Goal: Information Seeking & Learning: Learn about a topic

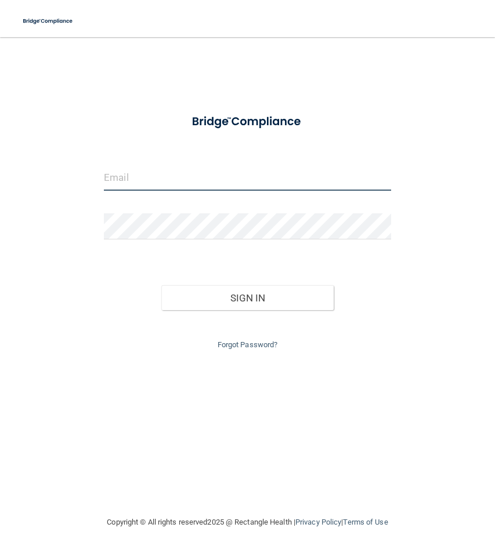
click at [221, 177] on input "email" at bounding box center [247, 178] width 287 height 26
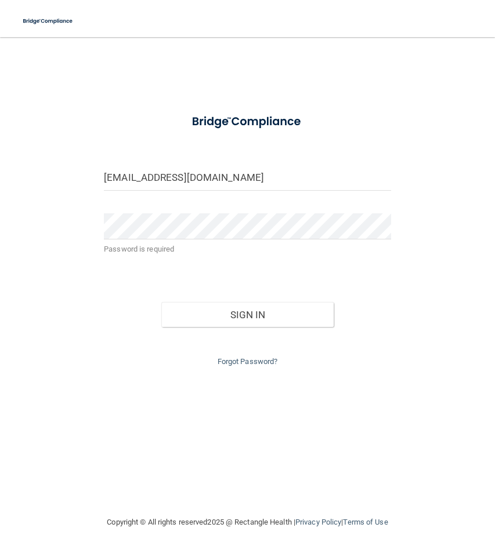
click at [307, 192] on div "[EMAIL_ADDRESS][DOMAIN_NAME]" at bounding box center [247, 182] width 304 height 35
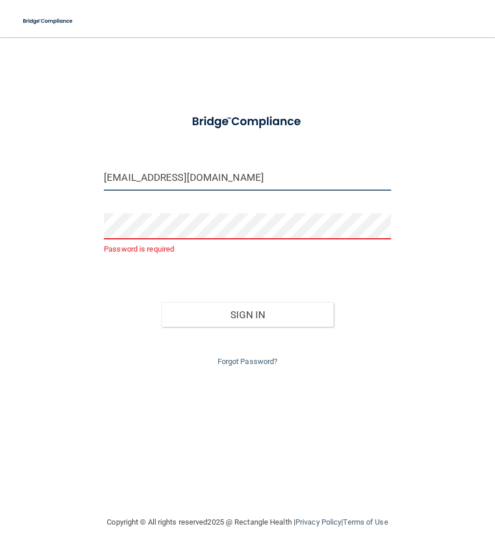
click at [303, 169] on input "[EMAIL_ADDRESS][DOMAIN_NAME]" at bounding box center [247, 178] width 287 height 26
type input "[EMAIL_ADDRESS][DOMAIN_NAME]"
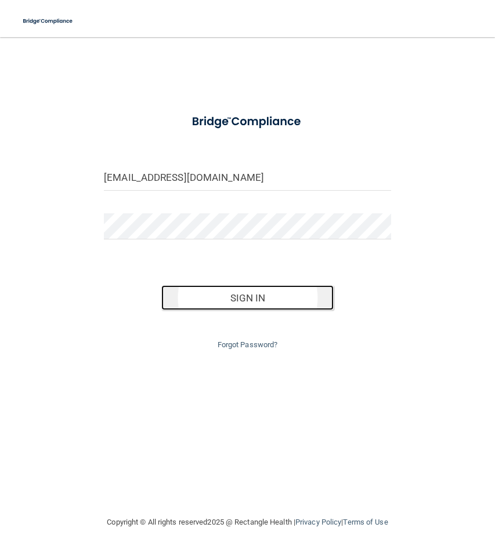
click at [226, 302] on button "Sign In" at bounding box center [247, 298] width 172 height 26
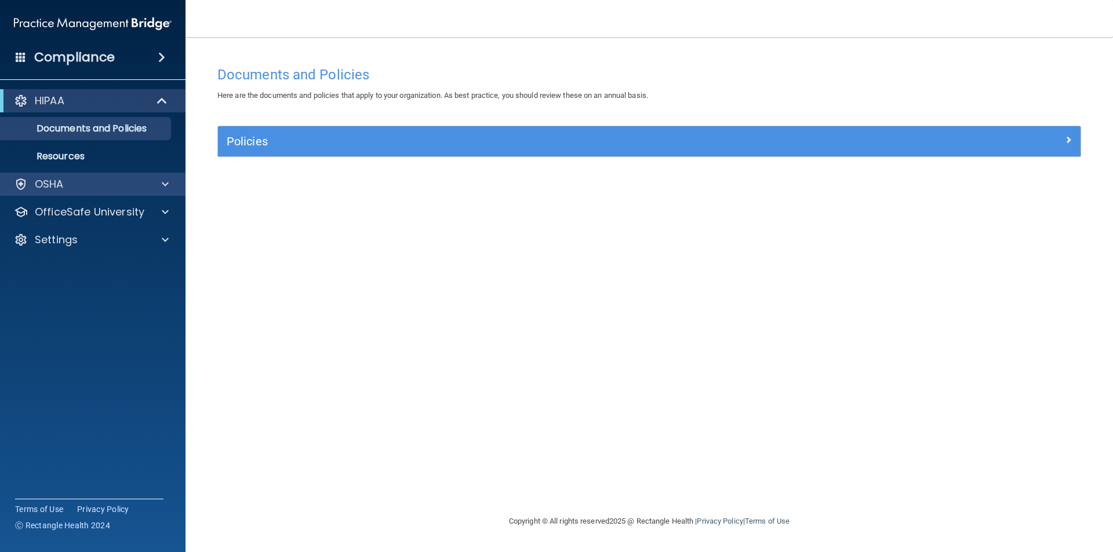
click at [86, 191] on div "OSHA" at bounding box center [93, 184] width 186 height 23
click at [154, 181] on div at bounding box center [163, 184] width 29 height 14
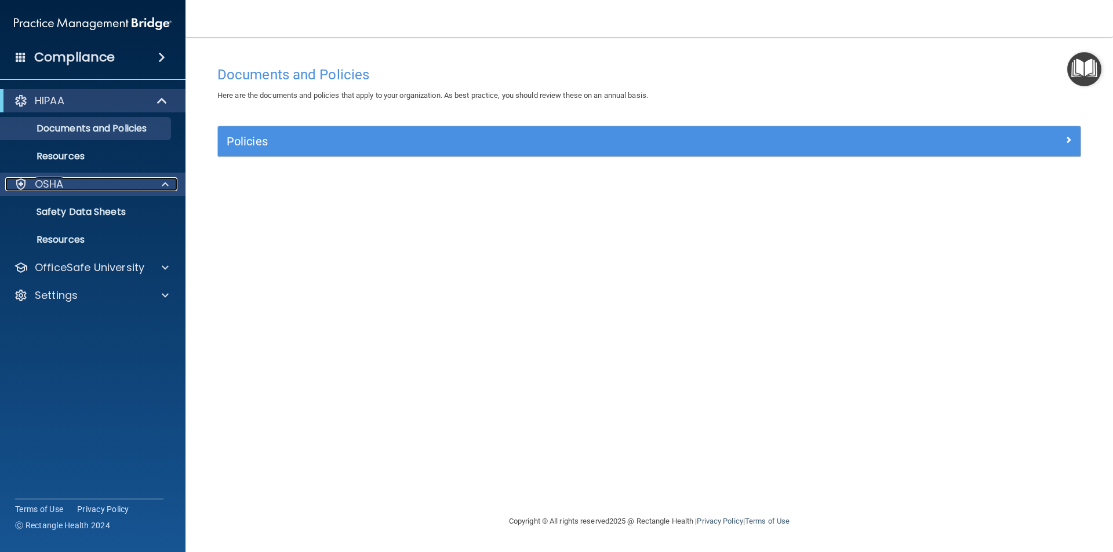
click at [154, 181] on div at bounding box center [163, 184] width 29 height 14
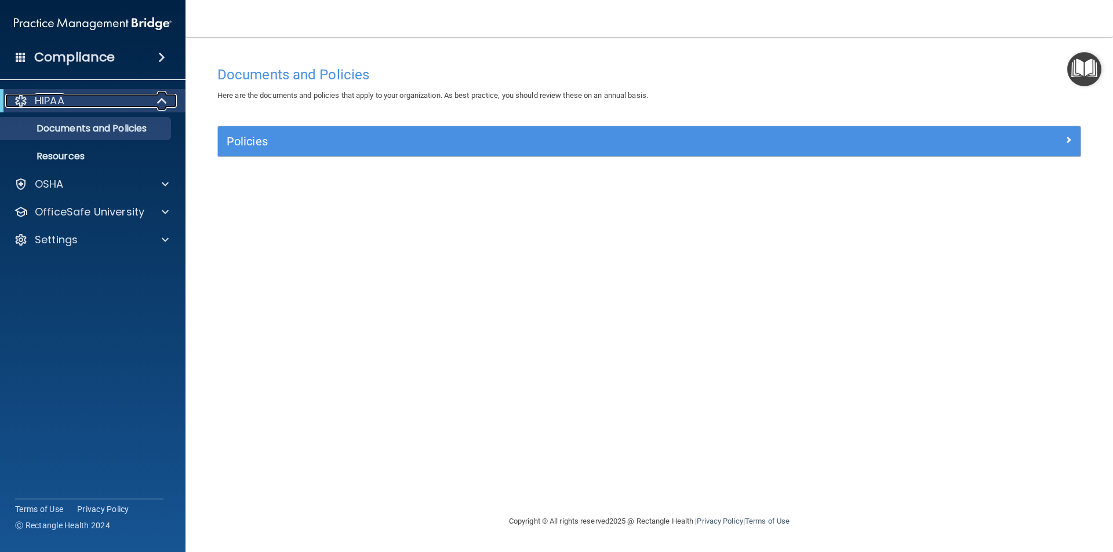
click at [160, 104] on span at bounding box center [163, 101] width 10 height 14
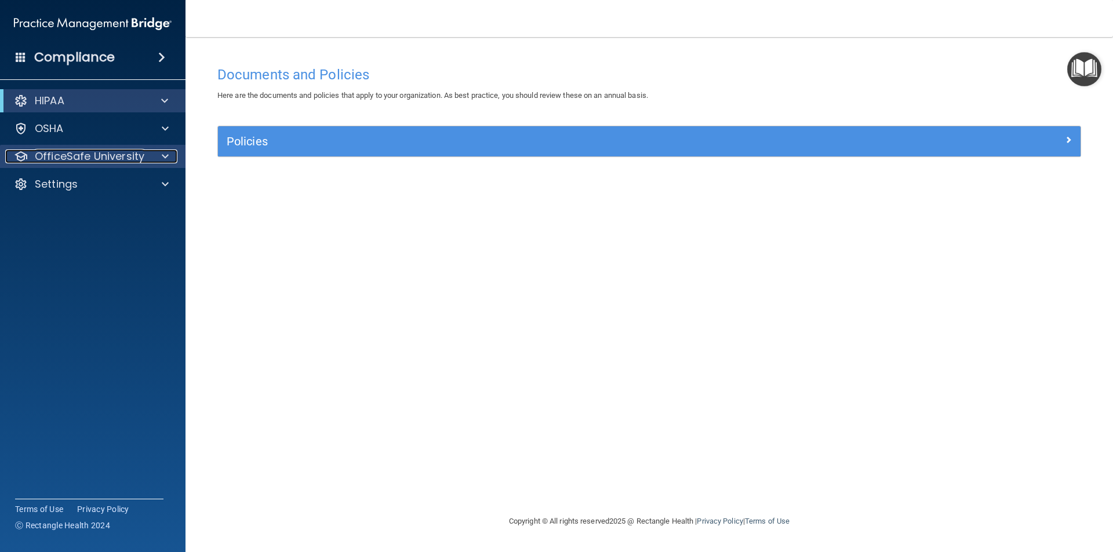
click at [151, 160] on div at bounding box center [163, 157] width 29 height 14
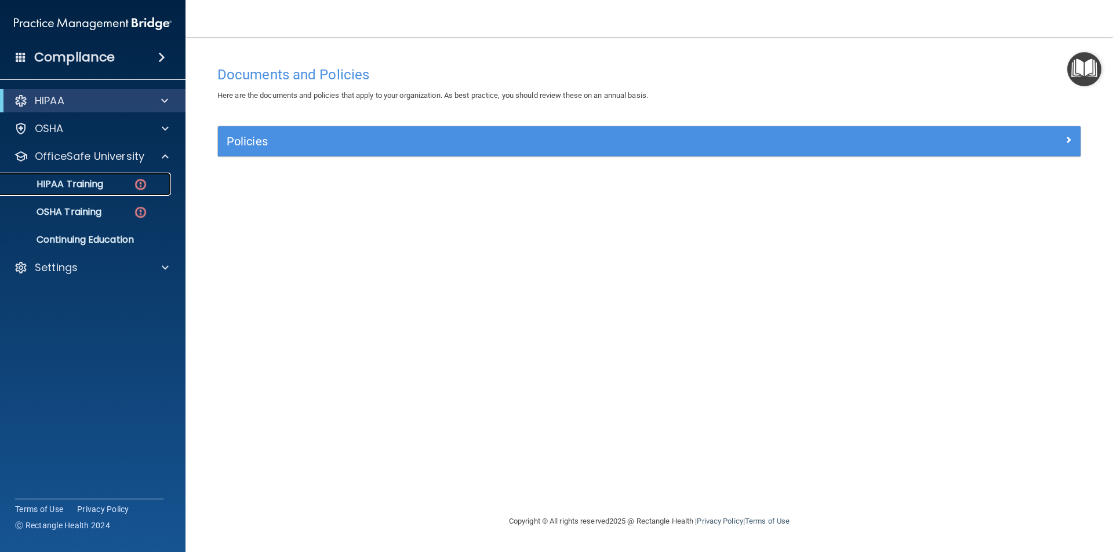
click at [134, 183] on img at bounding box center [140, 184] width 14 height 14
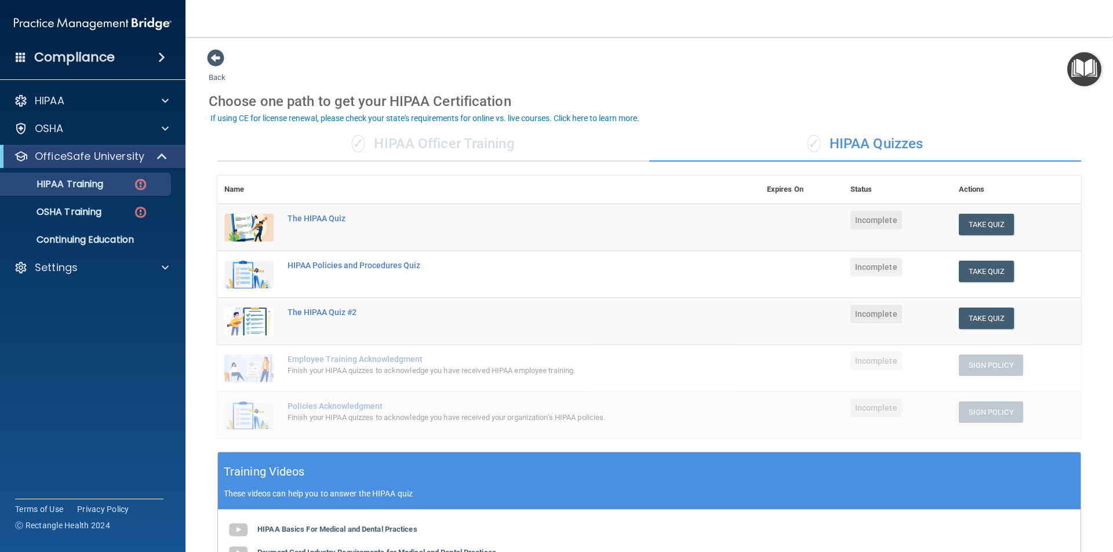
click at [452, 143] on div "✓ HIPAA Officer Training" at bounding box center [433, 144] width 432 height 35
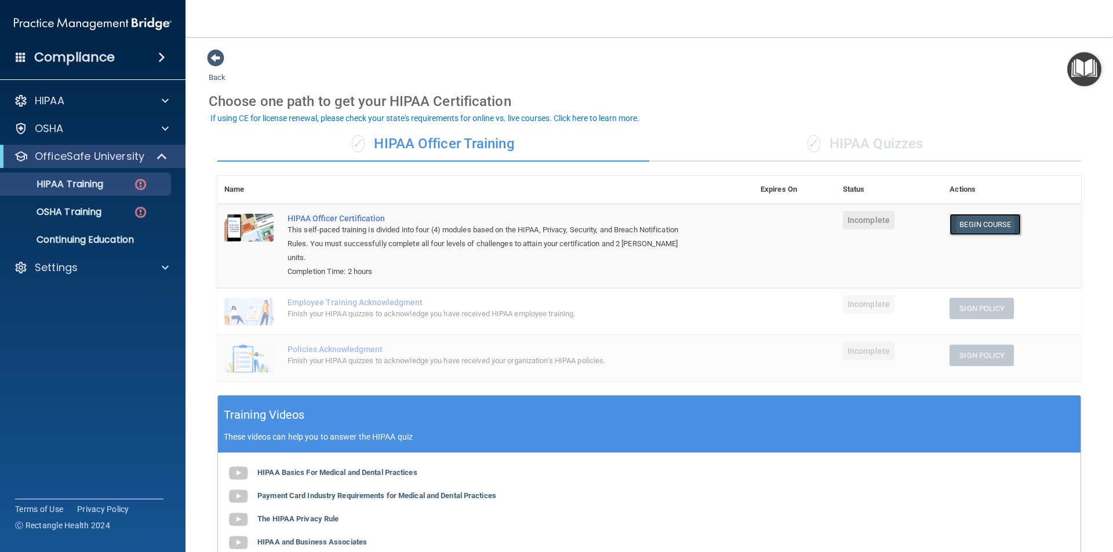
click at [494, 229] on link "Begin Course" at bounding box center [985, 224] width 71 height 21
click at [158, 152] on span at bounding box center [163, 157] width 10 height 14
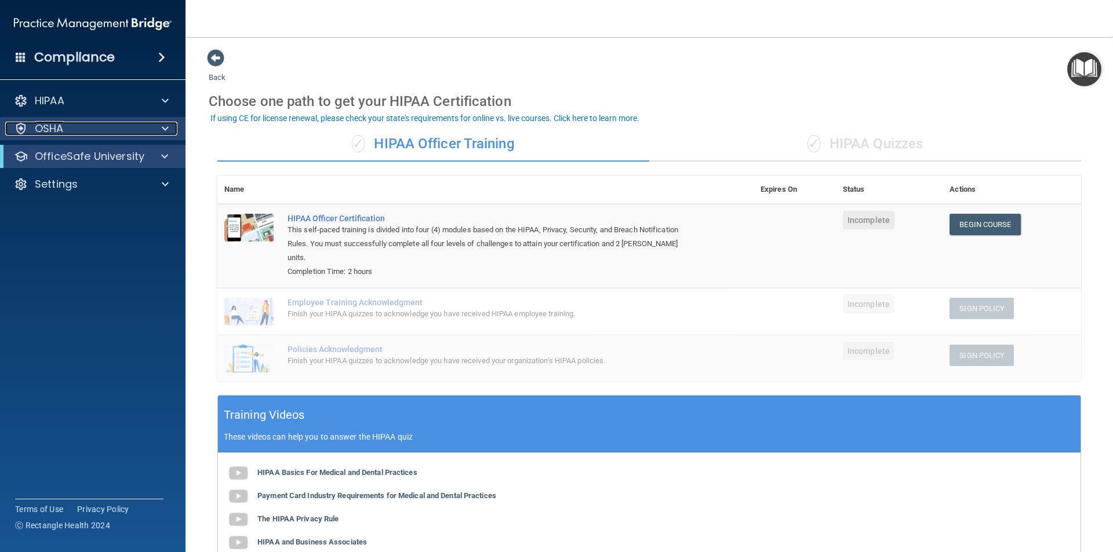
click at [162, 128] on span at bounding box center [165, 129] width 7 height 14
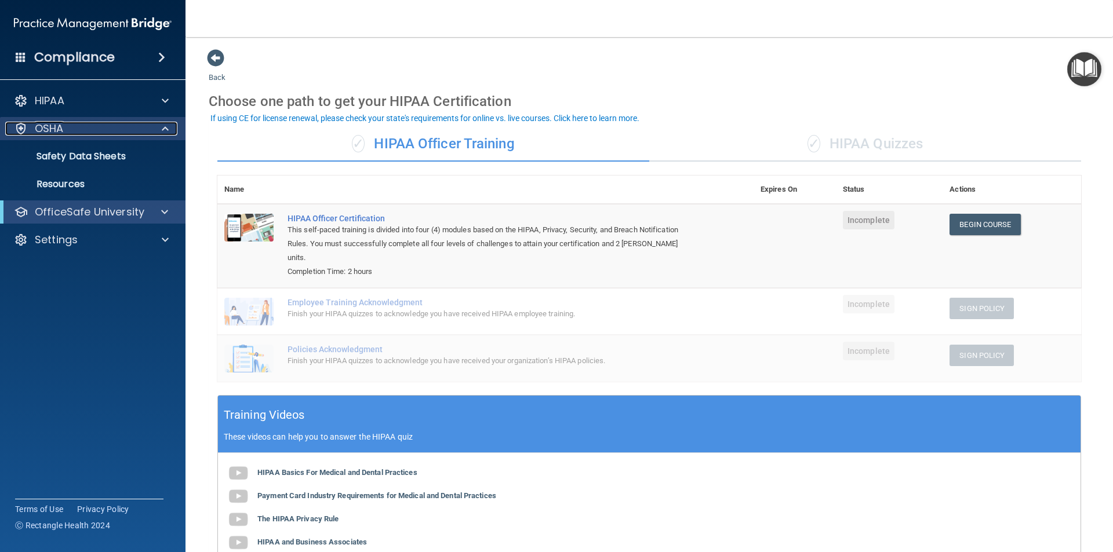
click at [162, 128] on span at bounding box center [165, 129] width 7 height 14
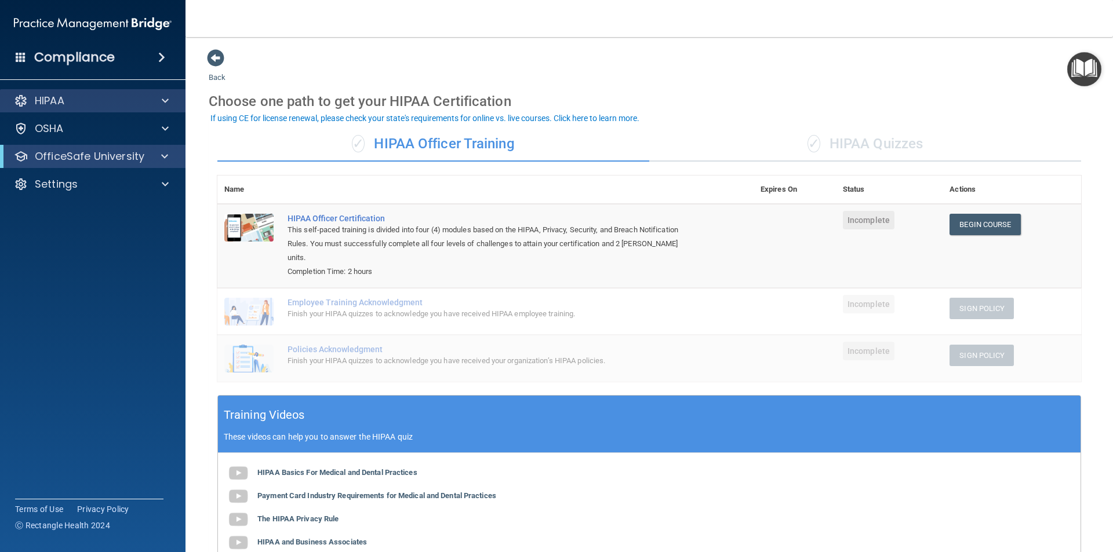
click at [163, 108] on div "HIPAA" at bounding box center [93, 100] width 186 height 23
click at [163, 103] on span at bounding box center [165, 101] width 7 height 14
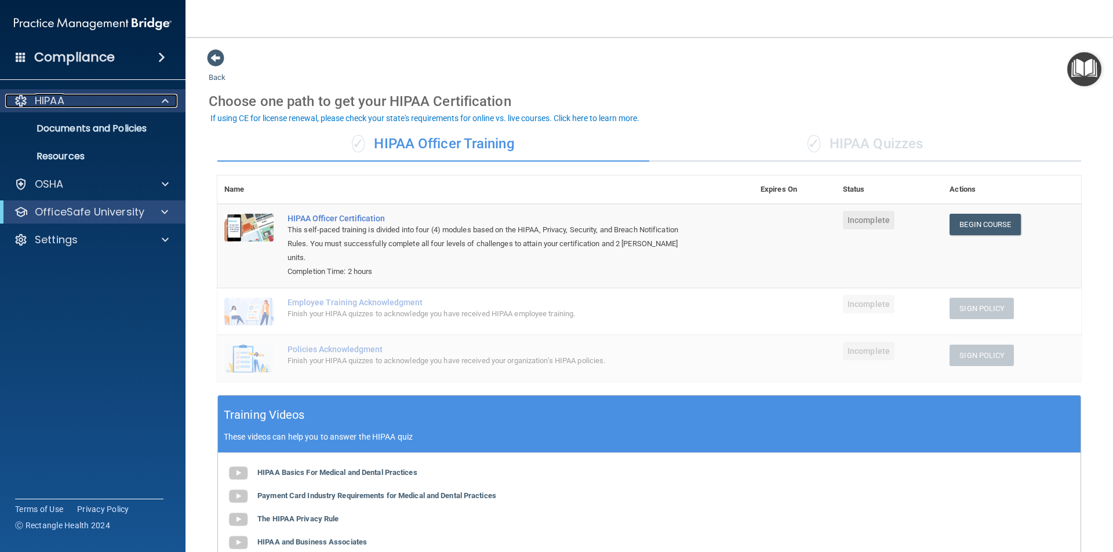
click at [163, 100] on span at bounding box center [165, 101] width 7 height 14
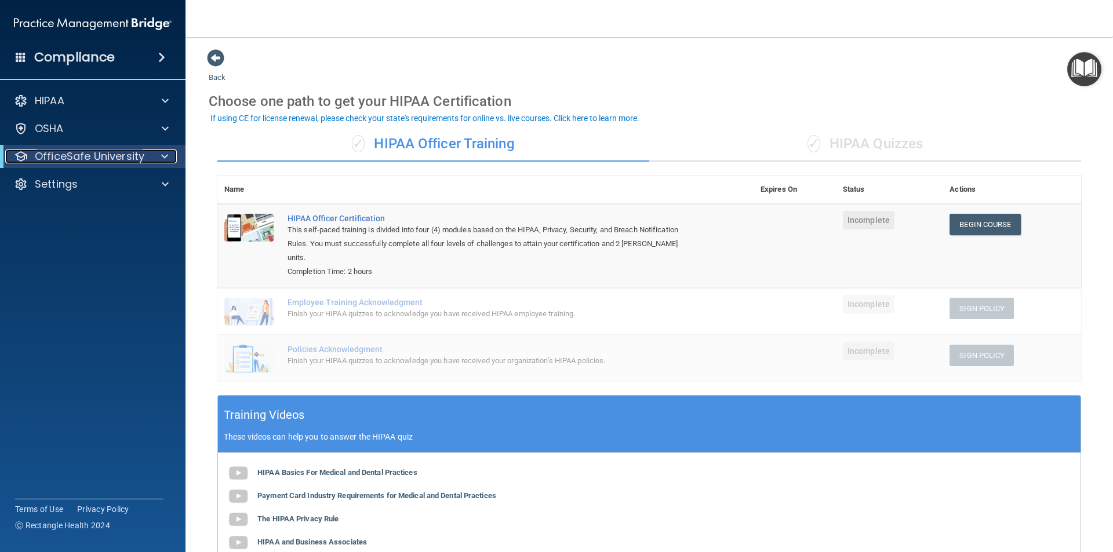
click at [162, 152] on span at bounding box center [164, 157] width 7 height 14
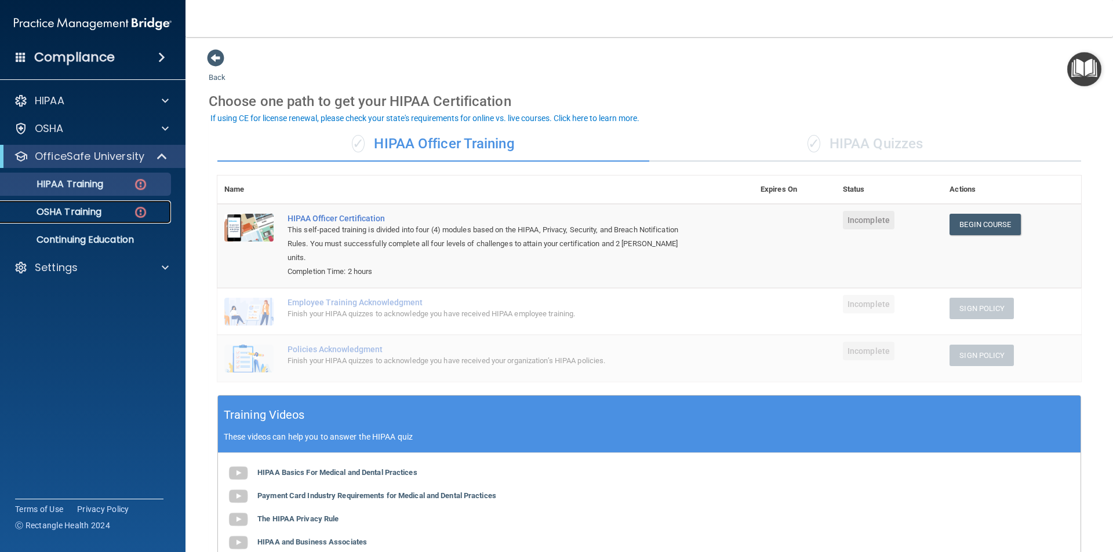
click at [125, 215] on div "OSHA Training" at bounding box center [87, 212] width 158 height 12
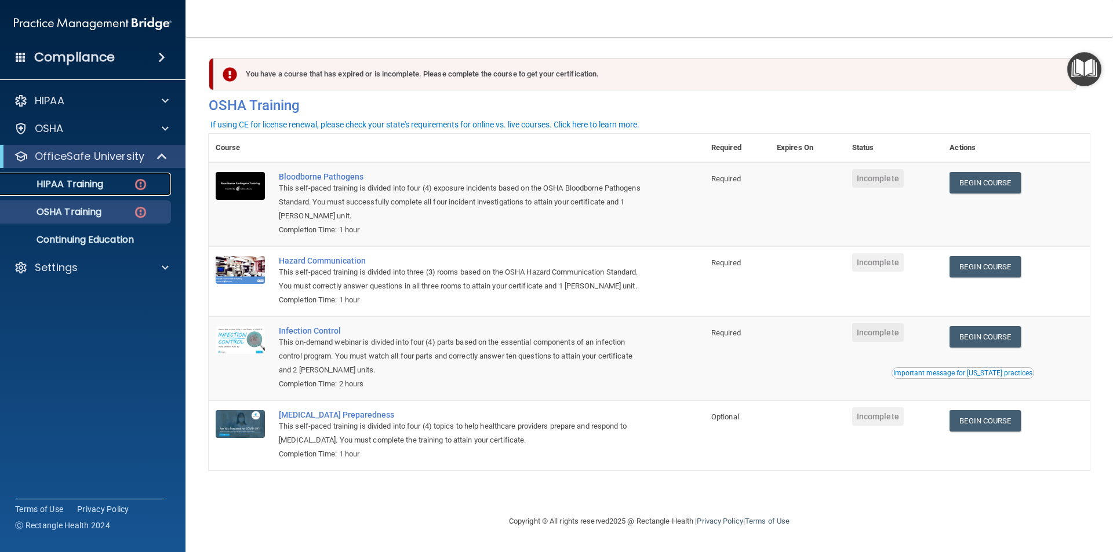
click at [123, 180] on div "HIPAA Training" at bounding box center [87, 185] width 158 height 12
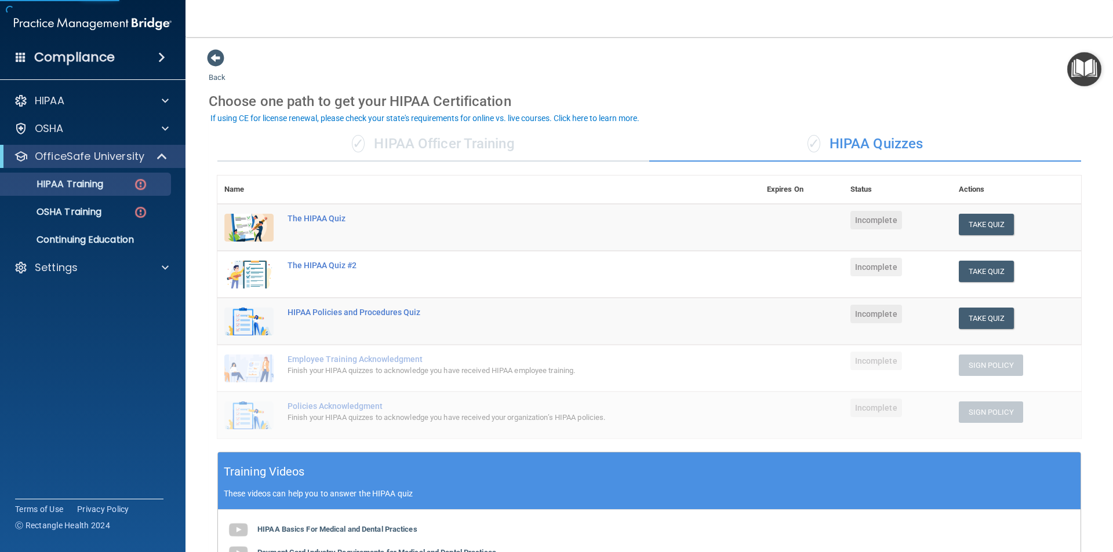
click at [386, 140] on div "✓ HIPAA Officer Training" at bounding box center [433, 144] width 432 height 35
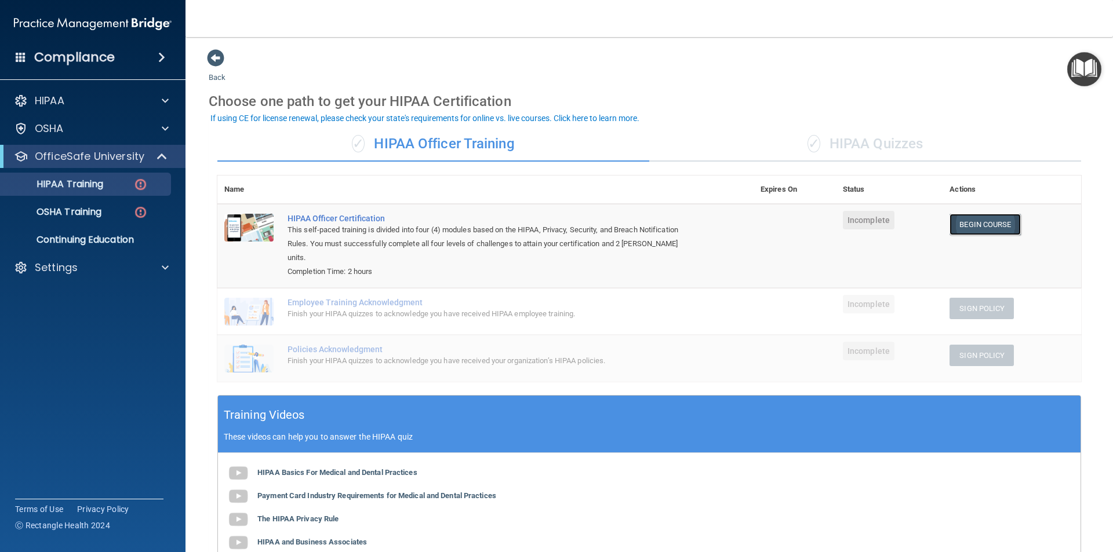
click at [494, 222] on link "Begin Course" at bounding box center [985, 224] width 71 height 21
